Goal: Information Seeking & Learning: Learn about a topic

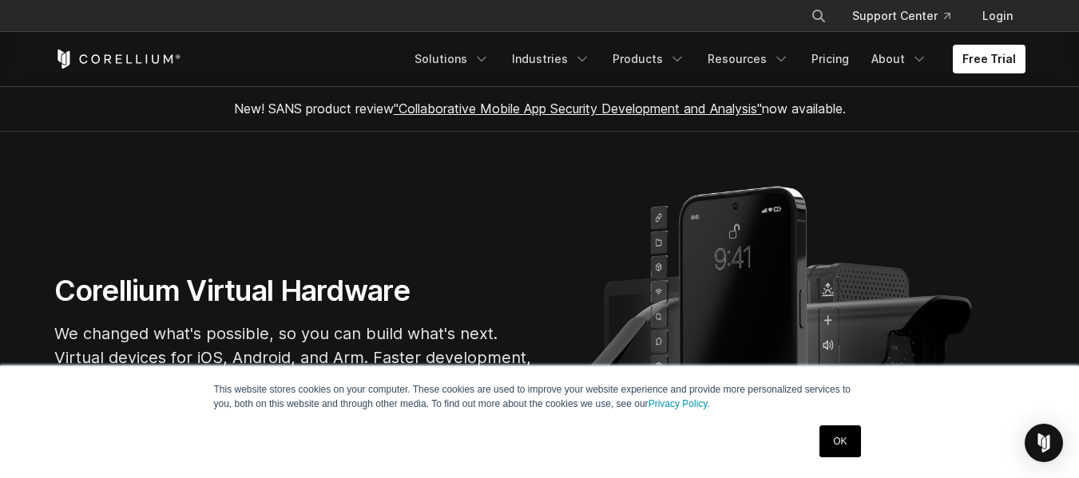
click at [842, 439] on link "OK" at bounding box center [839, 442] width 41 height 32
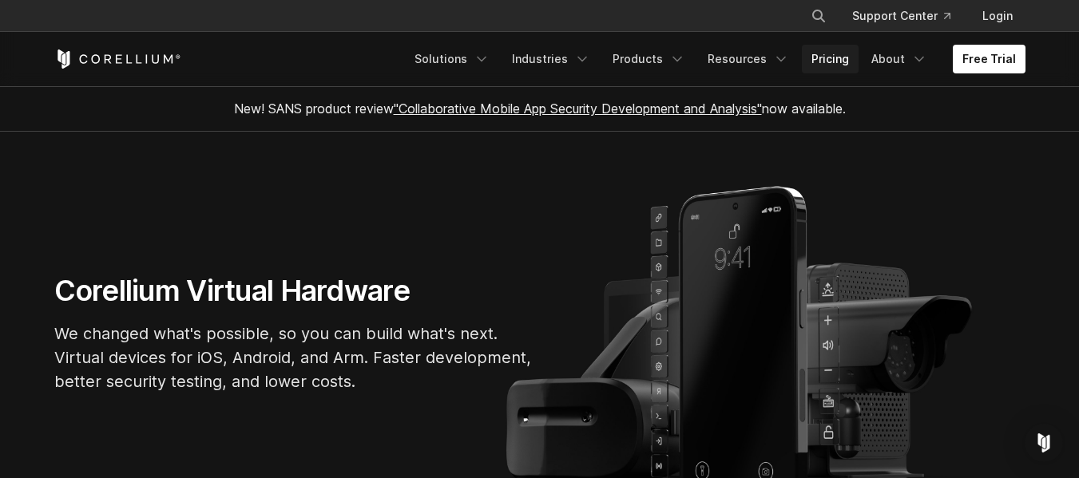
click at [836, 69] on link "Pricing" at bounding box center [830, 59] width 57 height 29
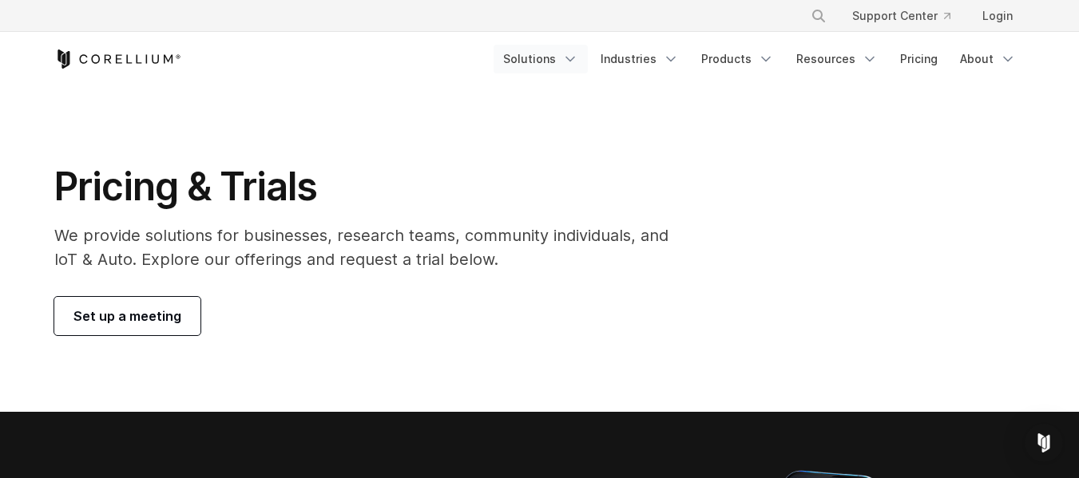
click at [577, 57] on icon "Navigation Menu" at bounding box center [570, 59] width 16 height 16
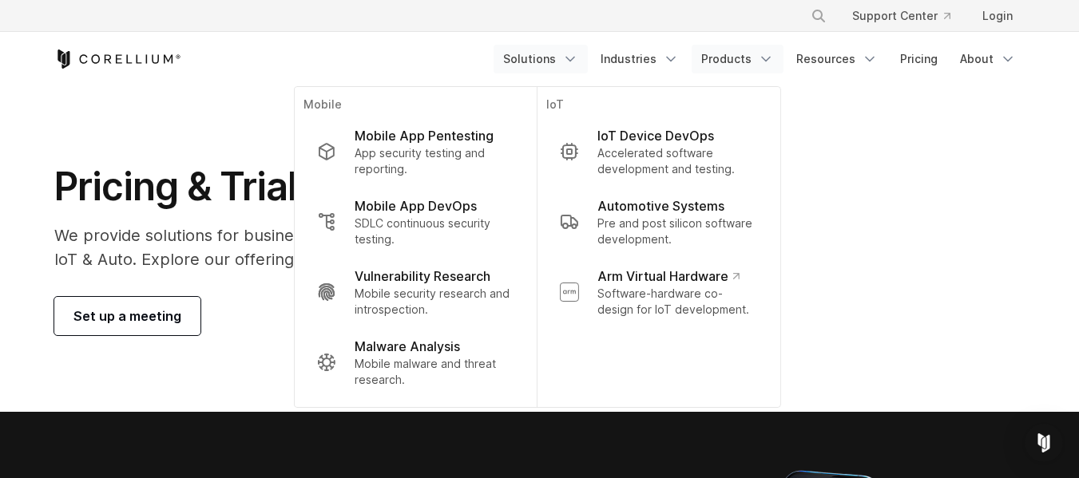
click at [778, 51] on link "Products" at bounding box center [737, 59] width 92 height 29
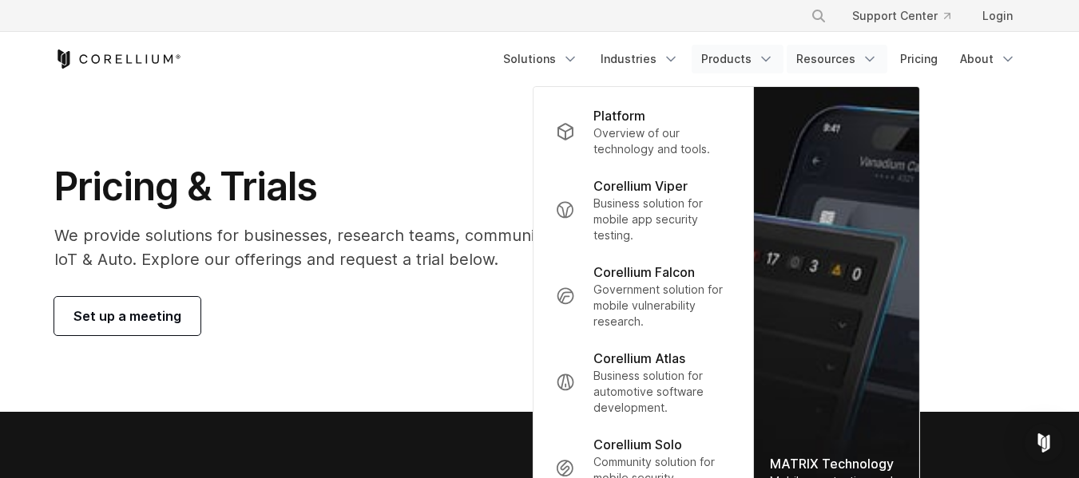
click at [881, 60] on link "Resources" at bounding box center [836, 59] width 101 height 29
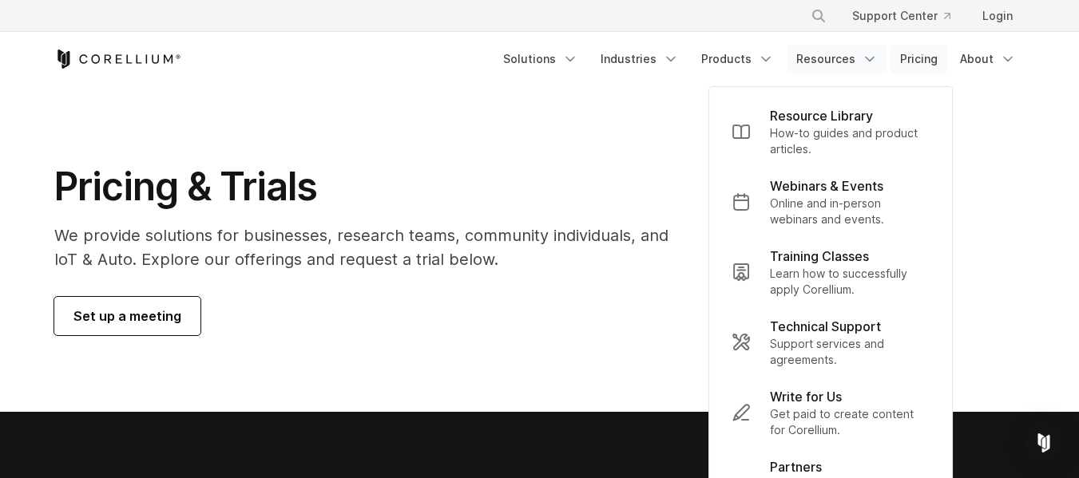
click at [895, 57] on link "Pricing" at bounding box center [918, 59] width 57 height 29
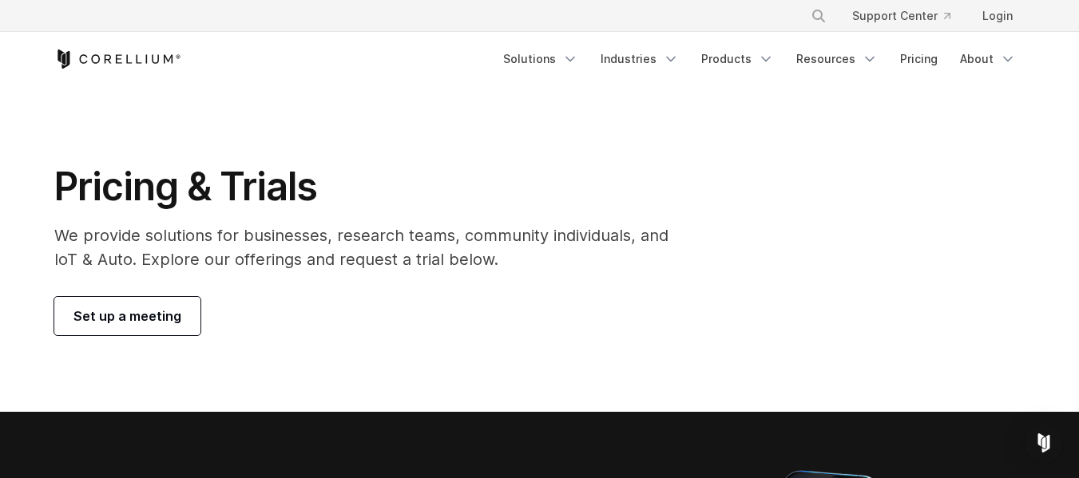
click at [141, 57] on icon "Corellium Home" at bounding box center [117, 59] width 127 height 19
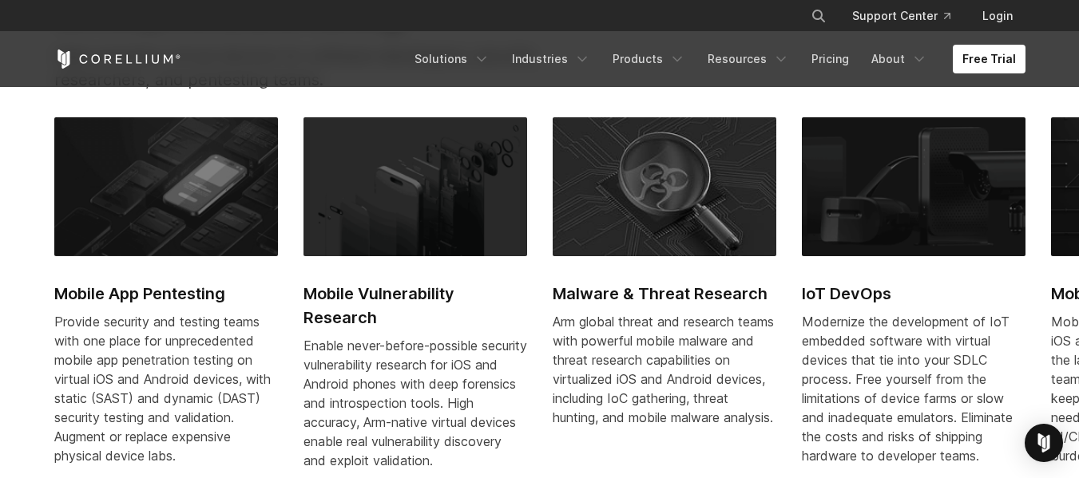
scroll to position [719, 0]
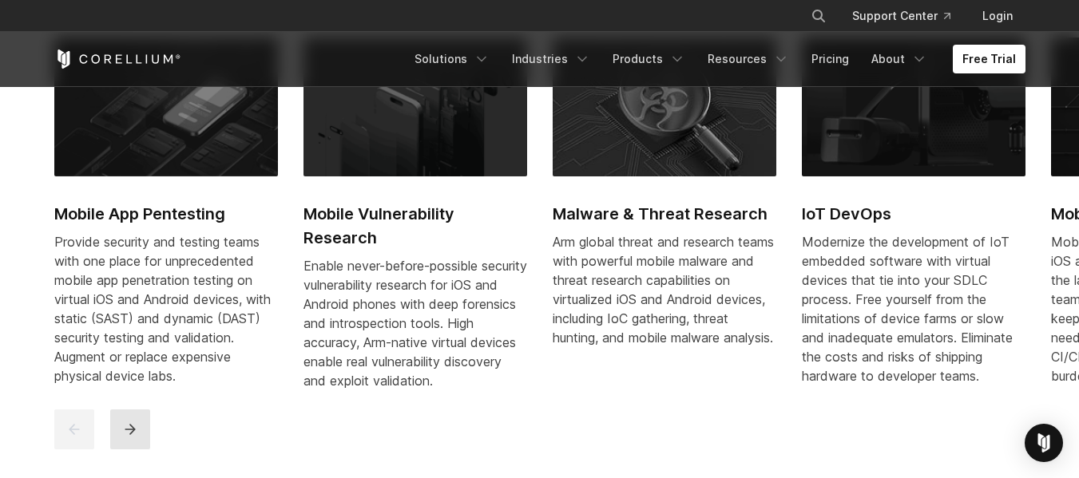
click at [140, 435] on button "next" at bounding box center [130, 430] width 40 height 40
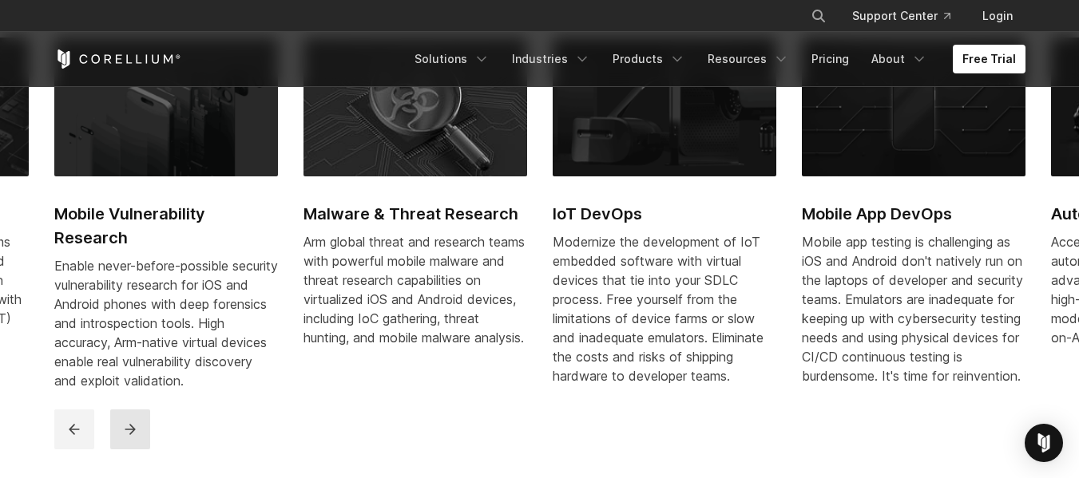
click at [140, 435] on button "next" at bounding box center [130, 430] width 40 height 40
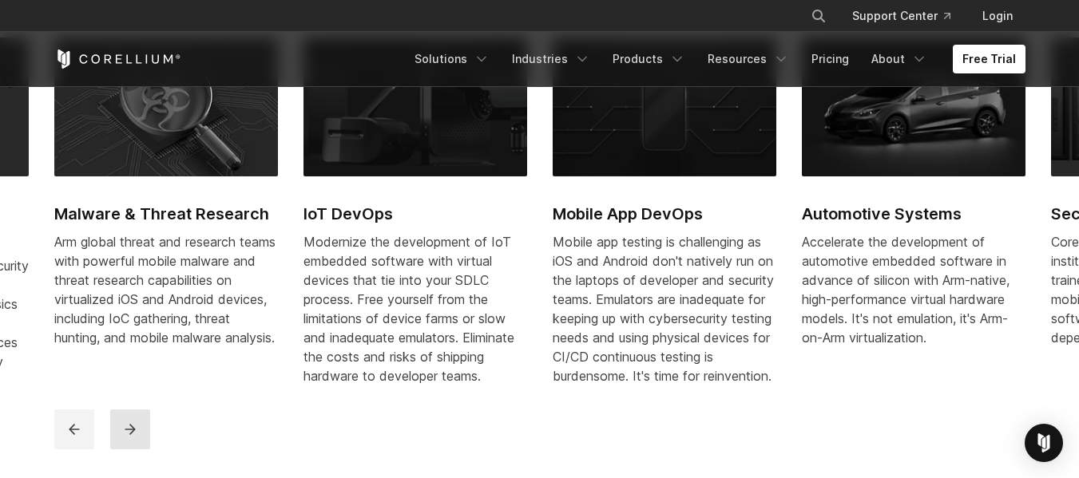
click at [133, 430] on button "next" at bounding box center [130, 430] width 40 height 40
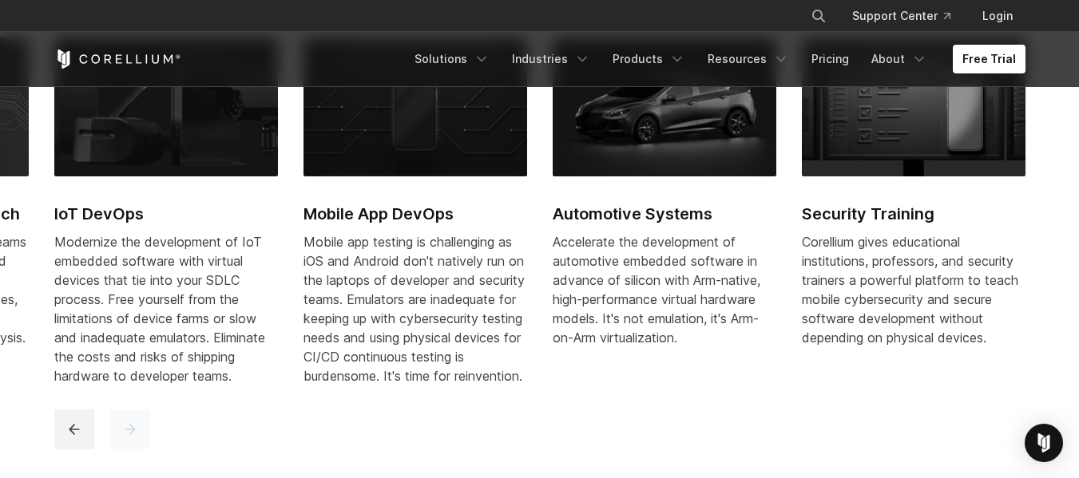
click at [133, 430] on button "next" at bounding box center [130, 430] width 40 height 40
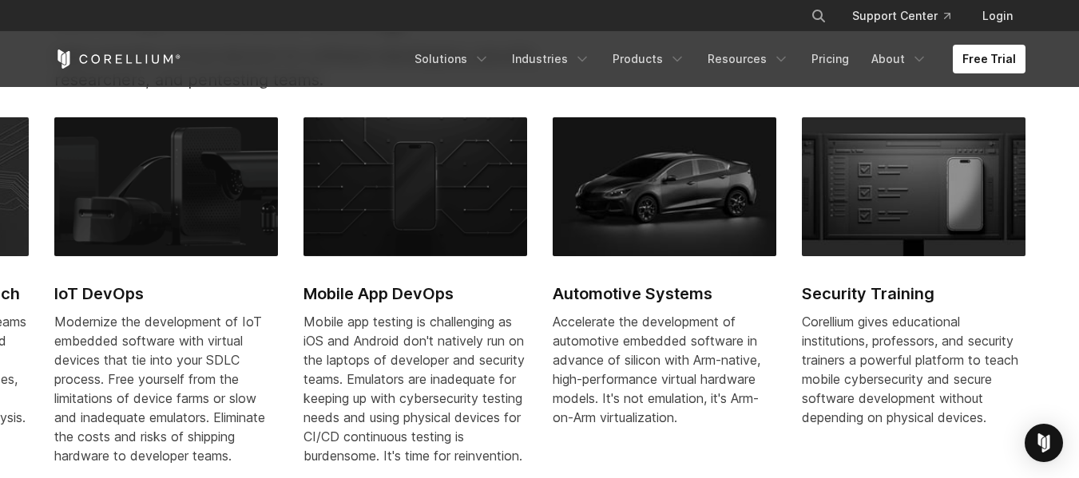
scroll to position [1038, 0]
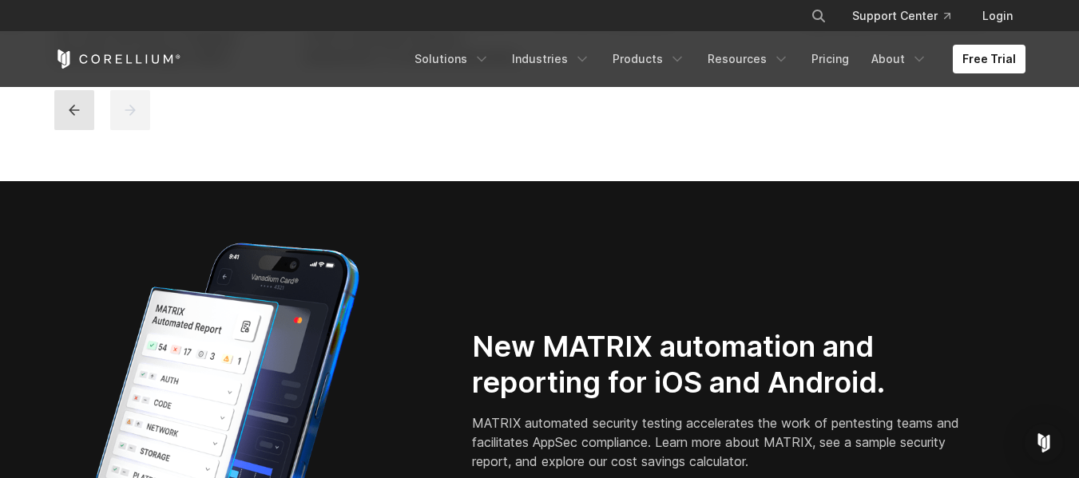
click at [74, 111] on button "previous" at bounding box center [74, 110] width 40 height 40
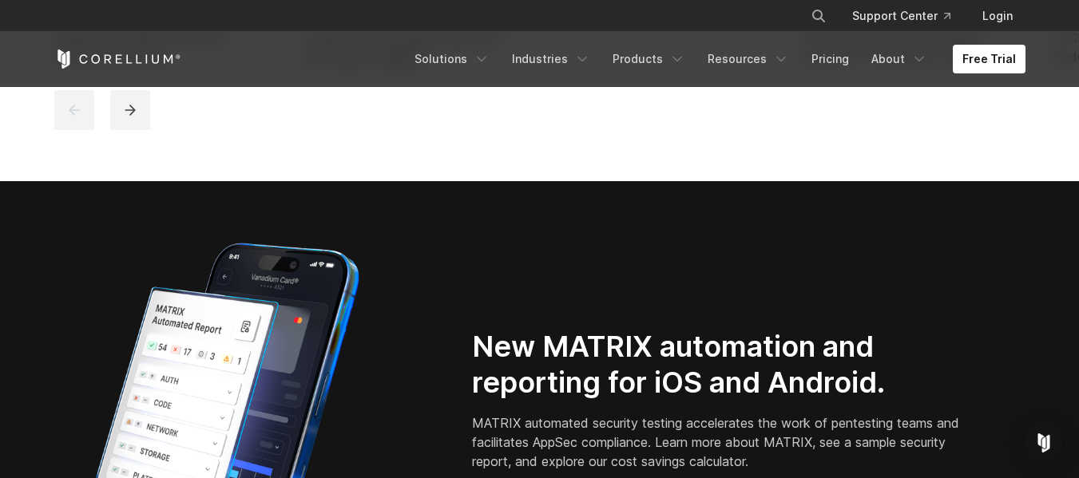
scroll to position [719, 0]
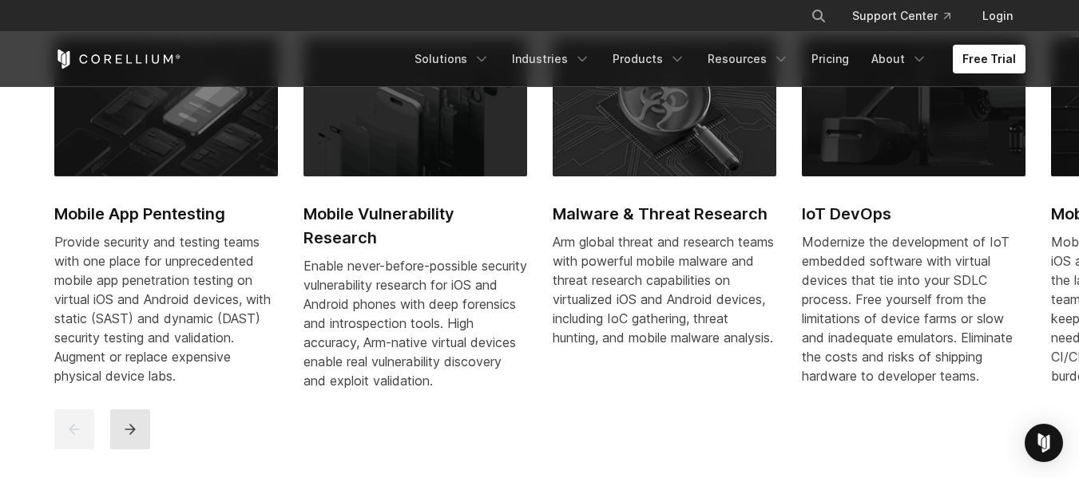
click at [129, 434] on button "next" at bounding box center [130, 430] width 40 height 40
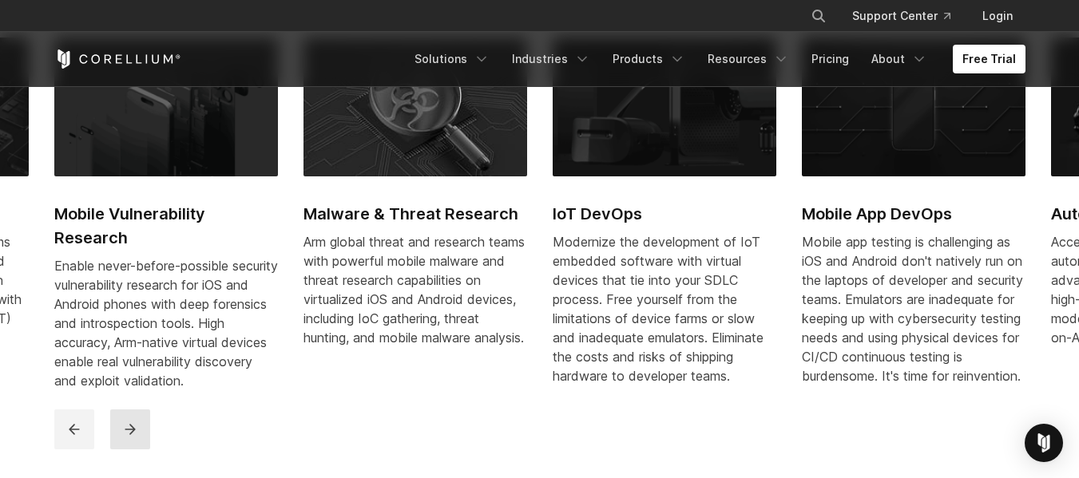
click at [129, 434] on button "next" at bounding box center [130, 430] width 40 height 40
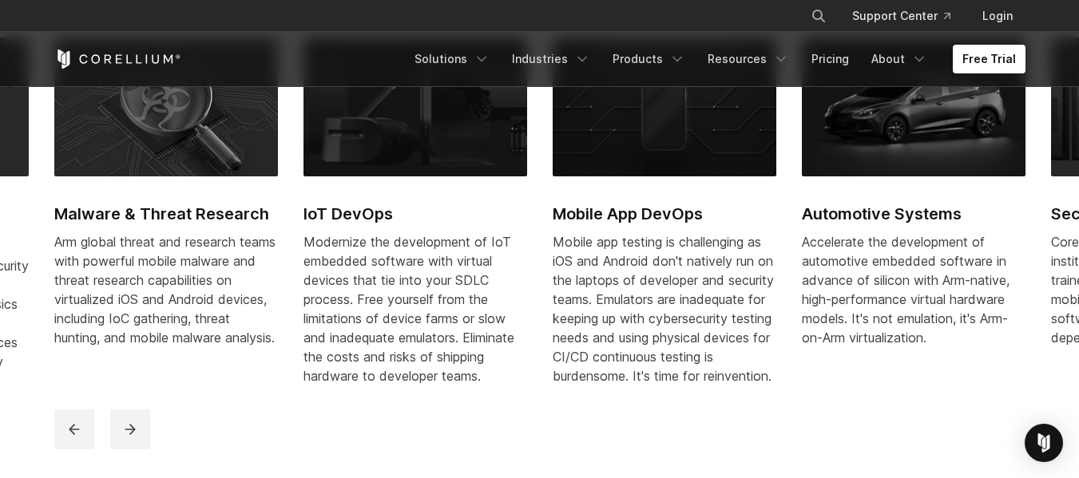
click at [656, 212] on h2 "Mobile App DevOps" at bounding box center [665, 214] width 224 height 24
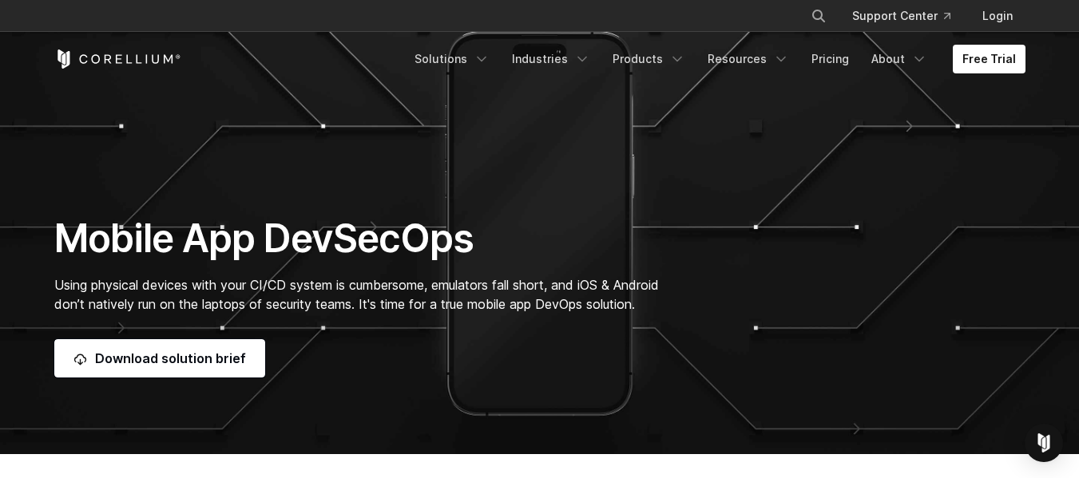
click at [107, 65] on icon "Corellium Home" at bounding box center [117, 59] width 127 height 19
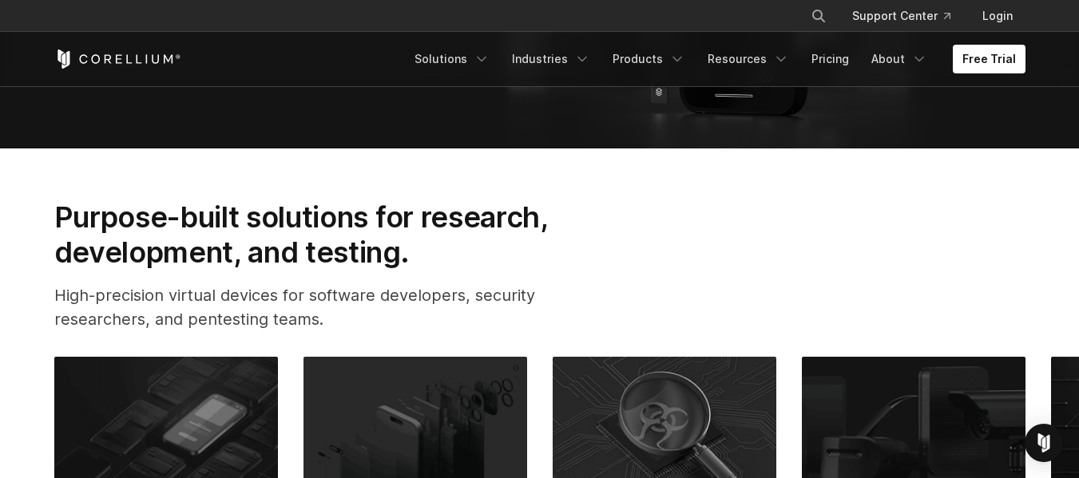
scroll to position [719, 0]
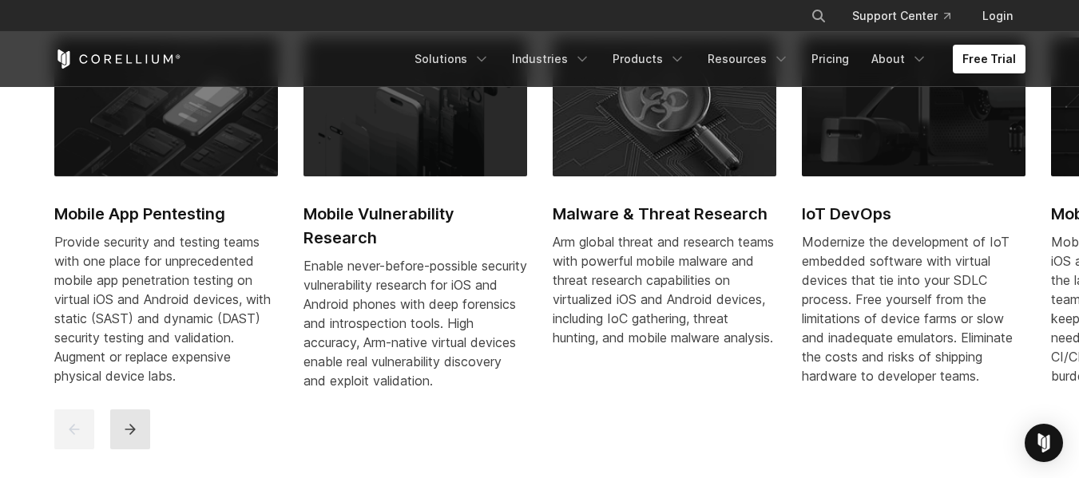
click at [131, 438] on icon "next" at bounding box center [130, 430] width 16 height 16
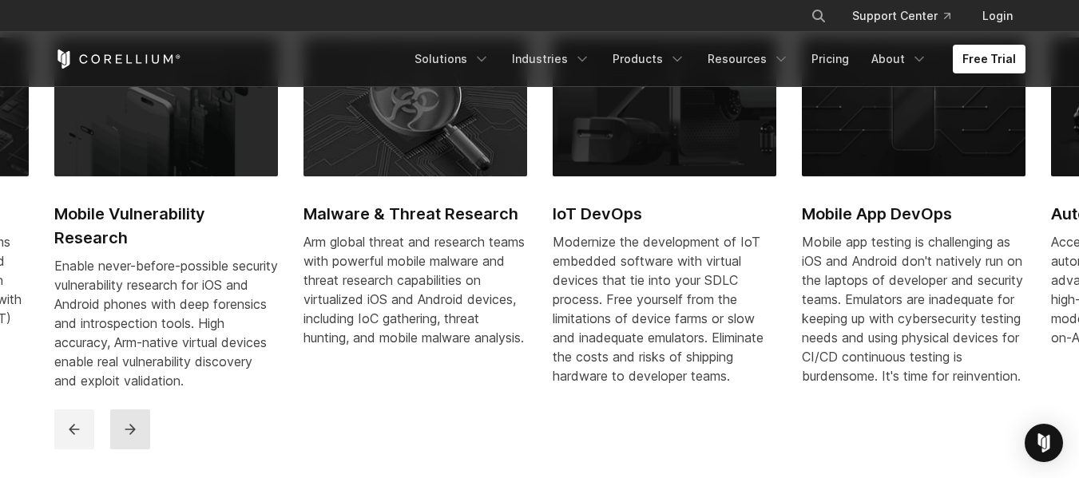
click at [131, 438] on icon "next" at bounding box center [130, 430] width 16 height 16
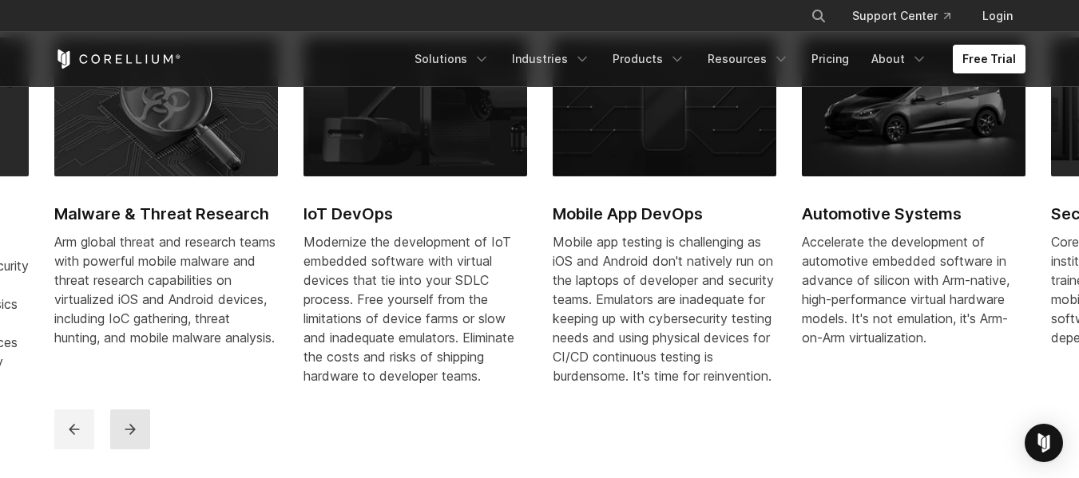
click at [131, 438] on icon "next" at bounding box center [130, 430] width 16 height 16
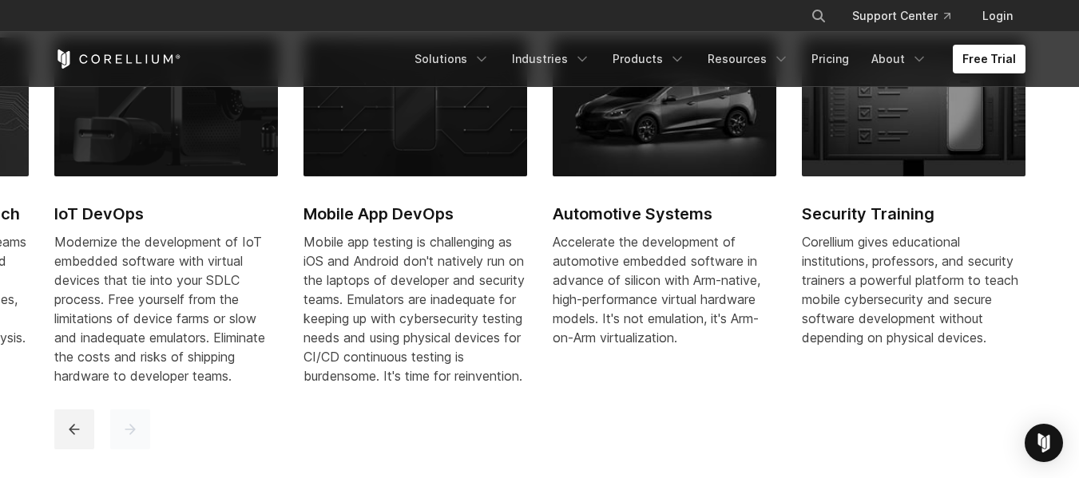
click at [131, 438] on icon "next" at bounding box center [130, 430] width 16 height 16
click at [862, 212] on h2 "Security Training" at bounding box center [914, 214] width 224 height 24
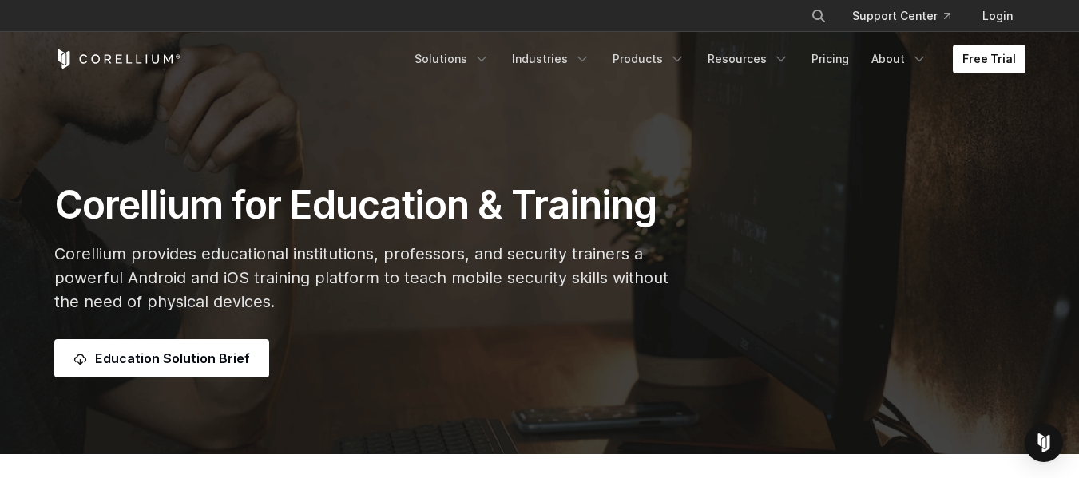
drag, startPoint x: 158, startPoint y: 56, endPoint x: 188, endPoint y: 59, distance: 30.5
click at [158, 56] on icon "Corellium Home" at bounding box center [155, 58] width 7 height 9
